Goal: Information Seeking & Learning: Learn about a topic

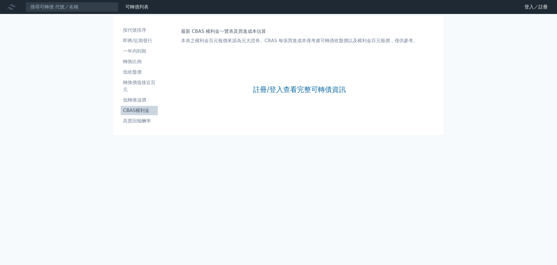
click at [79, 9] on input at bounding box center [72, 7] width 93 height 10
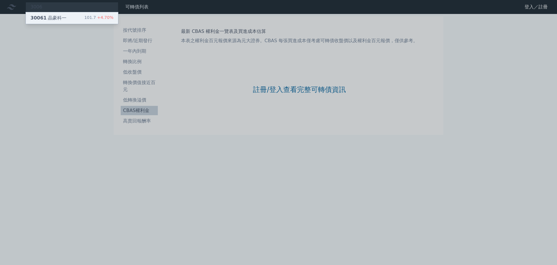
type input "3006"
click at [93, 18] on div "101.7 +4.70%" at bounding box center [98, 18] width 29 height 7
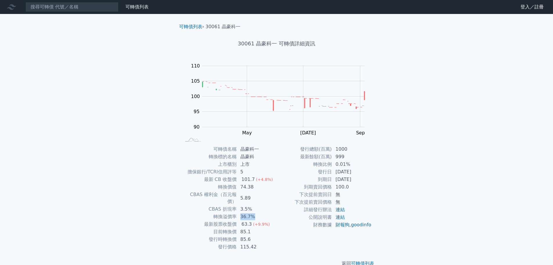
drag, startPoint x: 241, startPoint y: 211, endPoint x: 259, endPoint y: 210, distance: 18.3
click at [259, 213] on td "36.7%" at bounding box center [257, 217] width 40 height 8
click at [278, 205] on td "下次提前賣回價格" at bounding box center [304, 202] width 55 height 8
click at [79, 5] on input at bounding box center [72, 7] width 93 height 10
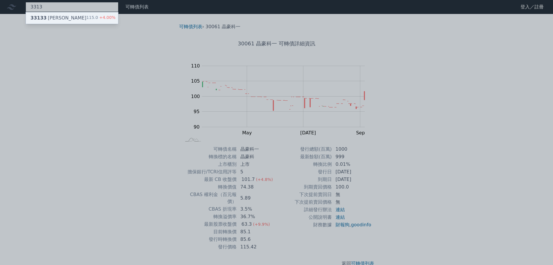
type input "3313"
click at [85, 16] on div "33133 斐成三 115.0 +4.00%" at bounding box center [72, 18] width 92 height 12
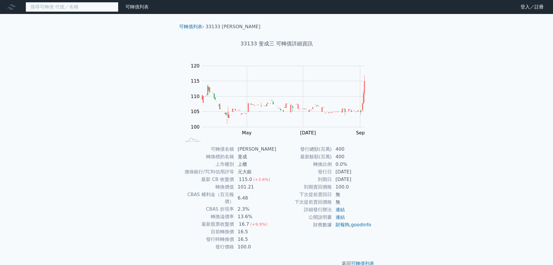
click at [80, 10] on input at bounding box center [72, 7] width 93 height 10
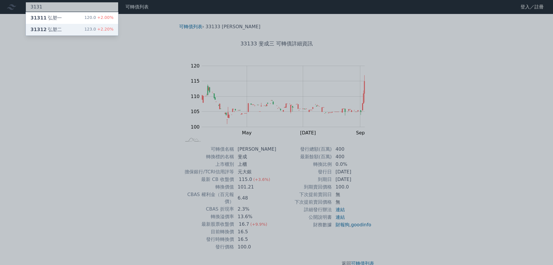
type input "3131"
click at [102, 26] on div "31312 弘塑二 123.0 +2.20%" at bounding box center [72, 30] width 92 height 12
